Goal: Task Accomplishment & Management: Manage account settings

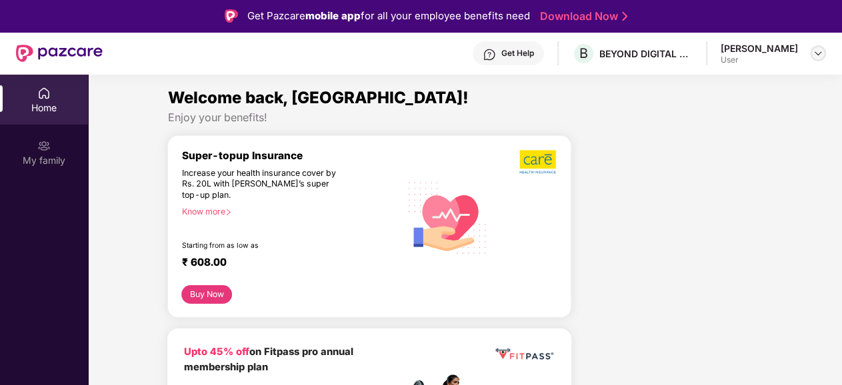
click at [814, 50] on img at bounding box center [817, 53] width 11 height 11
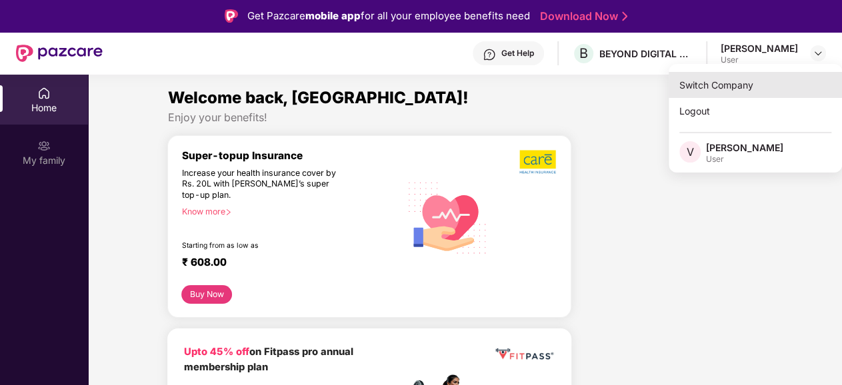
click at [722, 86] on div "Switch Company" at bounding box center [754, 85] width 173 height 26
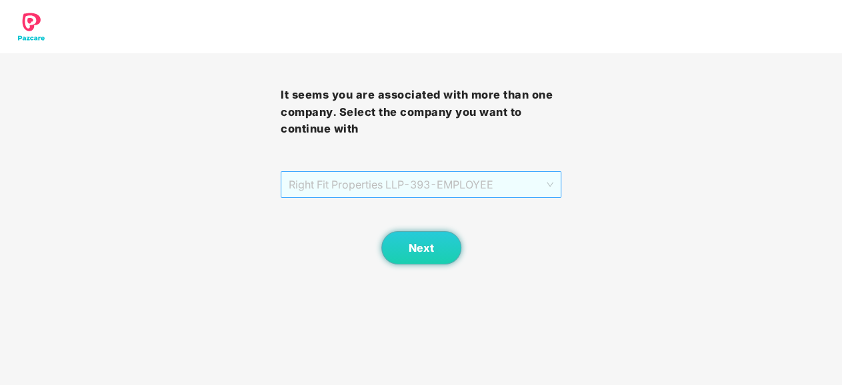
click at [531, 181] on span "Right Fit Properties LLP - 393 - EMPLOYEE" at bounding box center [421, 184] width 265 height 25
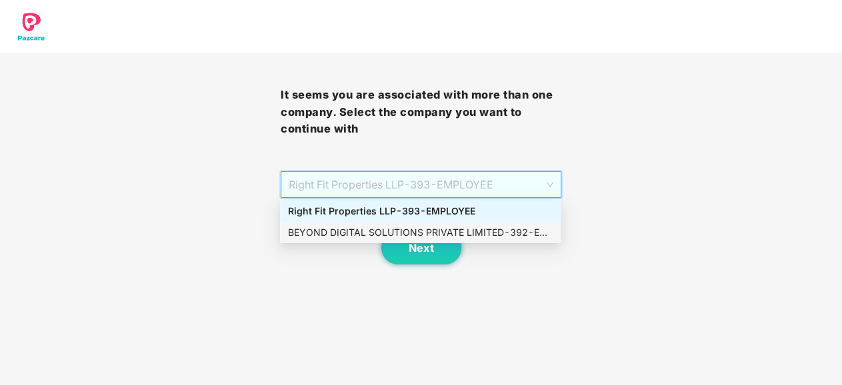
click at [481, 235] on div "BEYOND DIGITAL SOLUTIONS PRIVATE LIMITED - 392 - EMPLOYEE" at bounding box center [420, 232] width 265 height 15
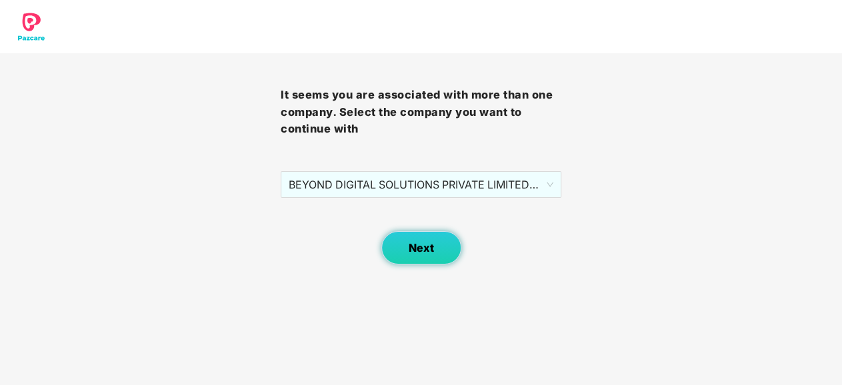
click at [435, 252] on button "Next" at bounding box center [421, 247] width 80 height 33
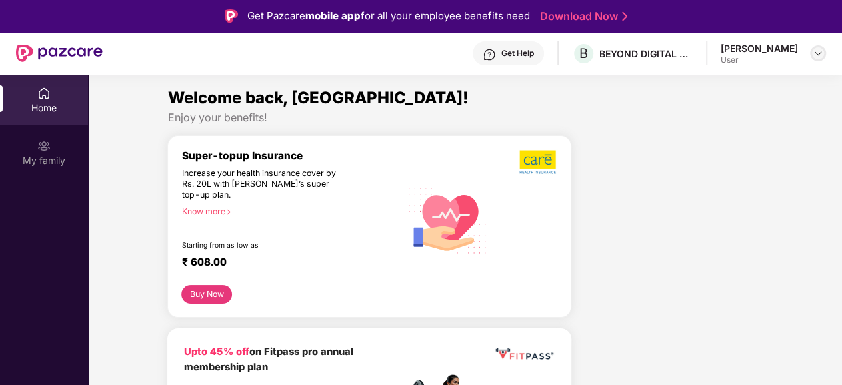
click at [822, 53] on img at bounding box center [817, 53] width 11 height 11
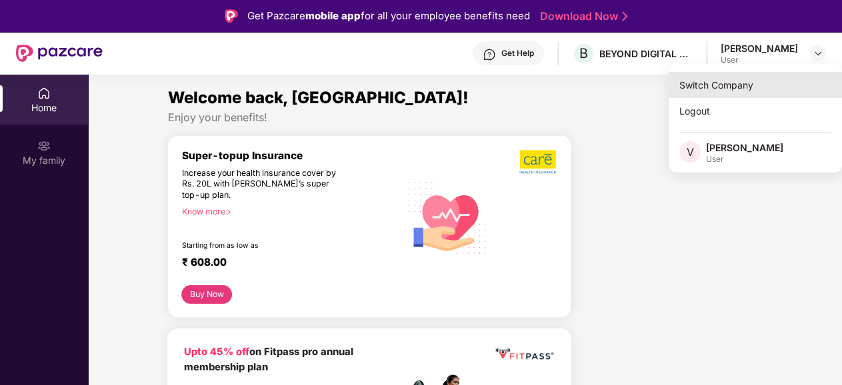
click at [726, 89] on div "Switch Company" at bounding box center [754, 85] width 173 height 26
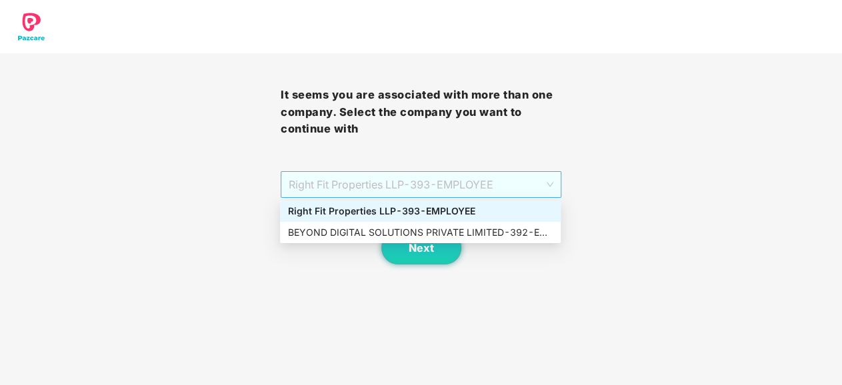
click at [498, 183] on span "Right Fit Properties LLP - 393 - EMPLOYEE" at bounding box center [421, 184] width 265 height 25
click at [456, 210] on div "Right Fit Properties LLP - 393 - EMPLOYEE" at bounding box center [420, 211] width 265 height 15
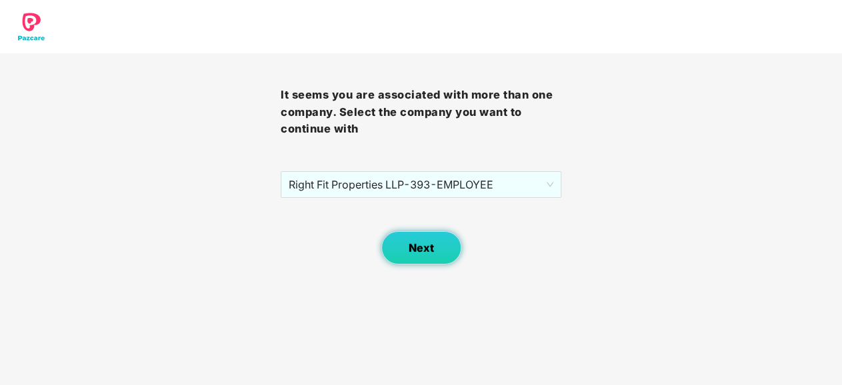
click at [426, 249] on span "Next" at bounding box center [420, 248] width 25 height 13
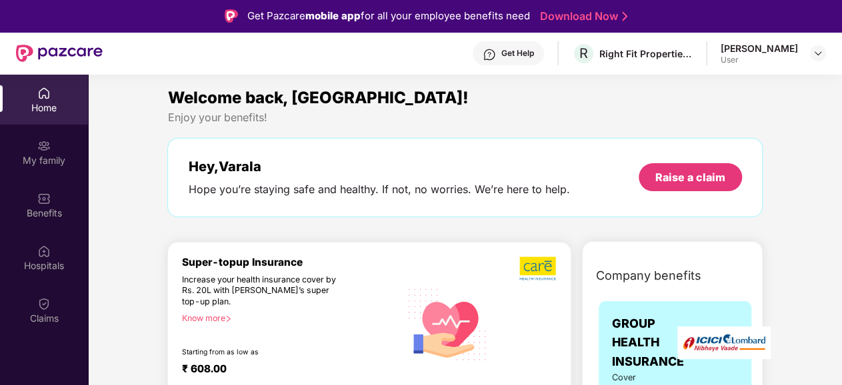
click at [818, 55] on img at bounding box center [817, 53] width 11 height 11
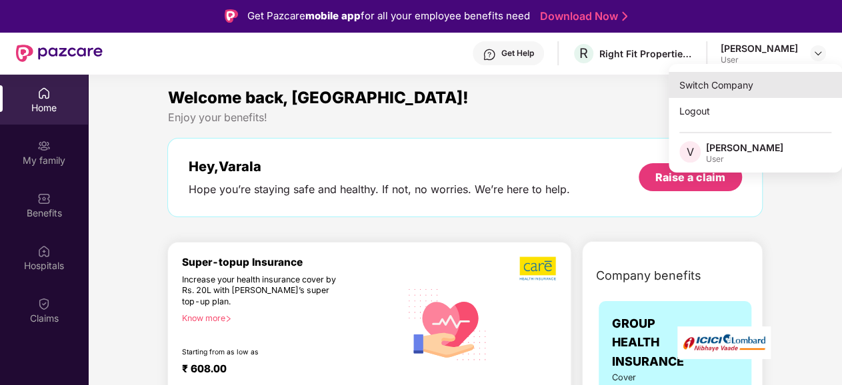
click at [728, 81] on div "Switch Company" at bounding box center [754, 85] width 173 height 26
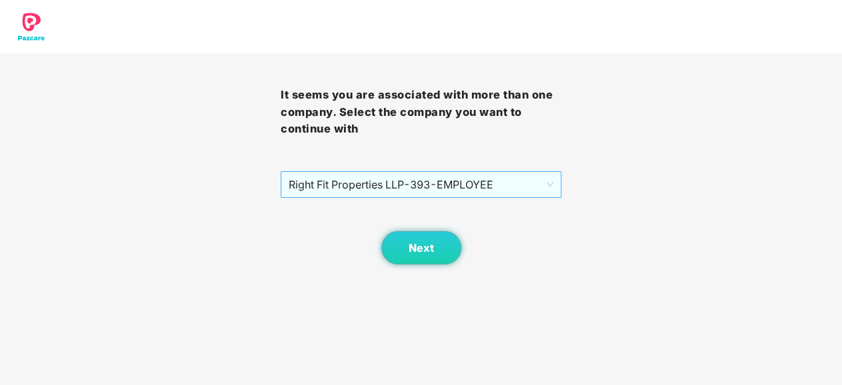
click at [494, 176] on span "Right Fit Properties LLP - 393 - EMPLOYEE" at bounding box center [421, 184] width 265 height 25
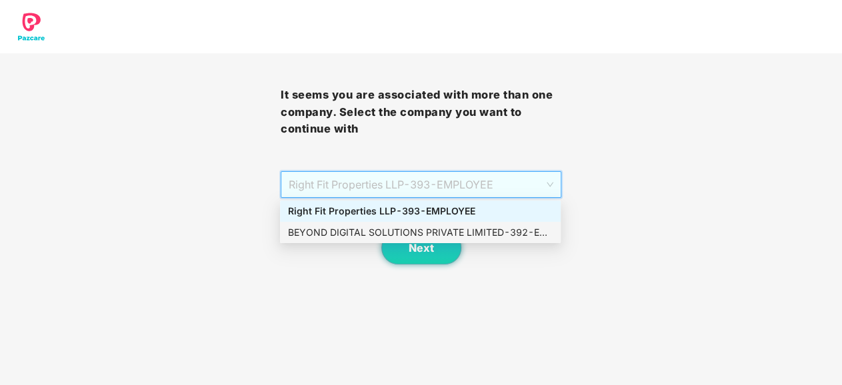
click at [450, 229] on div "BEYOND DIGITAL SOLUTIONS PRIVATE LIMITED - 392 - EMPLOYEE" at bounding box center [420, 232] width 265 height 15
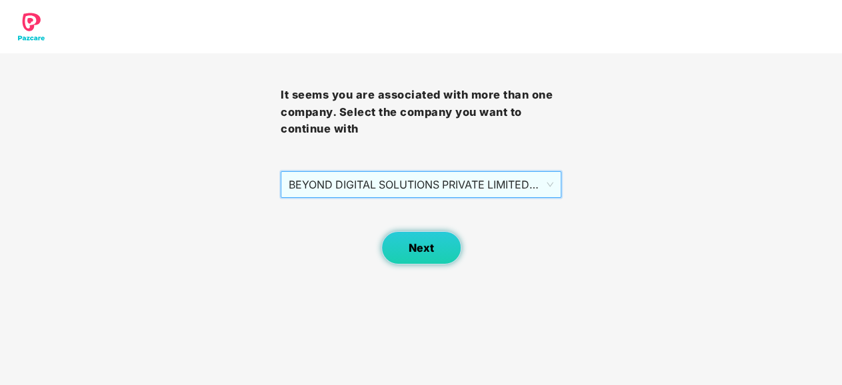
click at [434, 247] on button "Next" at bounding box center [421, 247] width 80 height 33
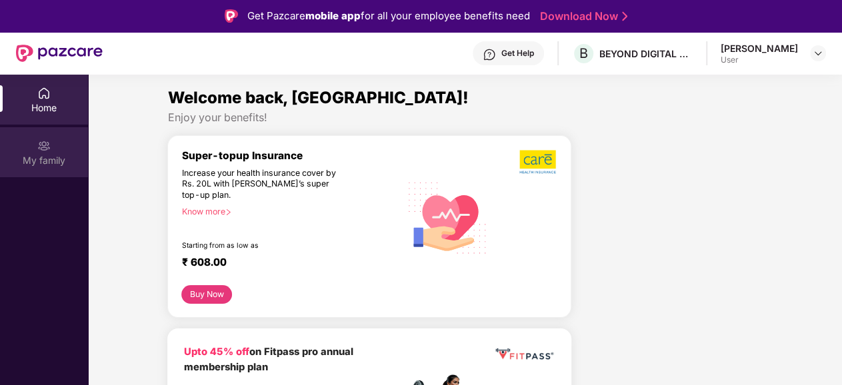
click at [55, 156] on div "My family" at bounding box center [44, 160] width 88 height 13
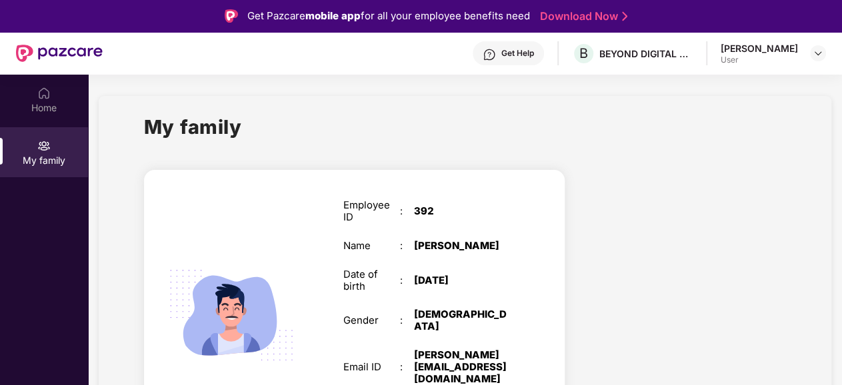
click at [600, 239] on div at bounding box center [685, 331] width 221 height 347
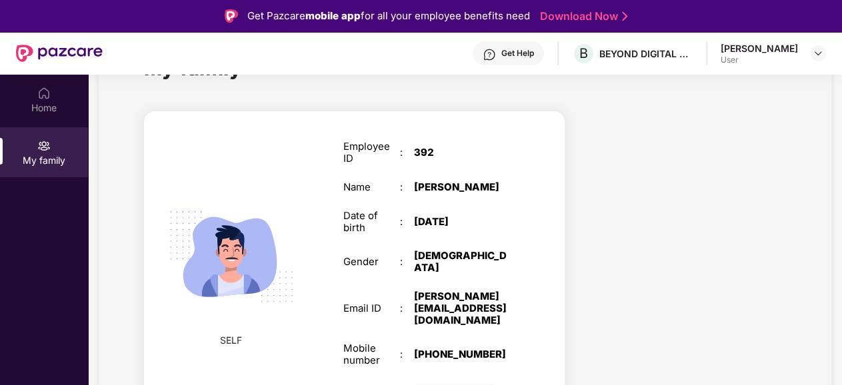
scroll to position [59, 0]
